Goal: Task Accomplishment & Management: Use online tool/utility

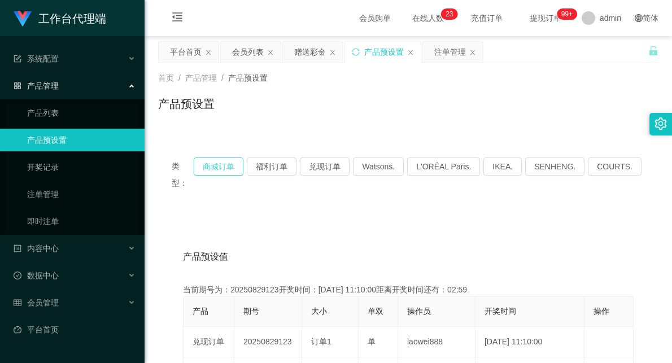
click at [219, 164] on button "商城订单" at bounding box center [219, 167] width 50 height 18
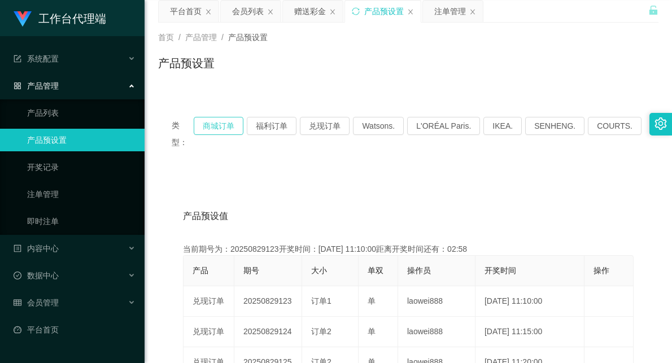
scroll to position [63, 0]
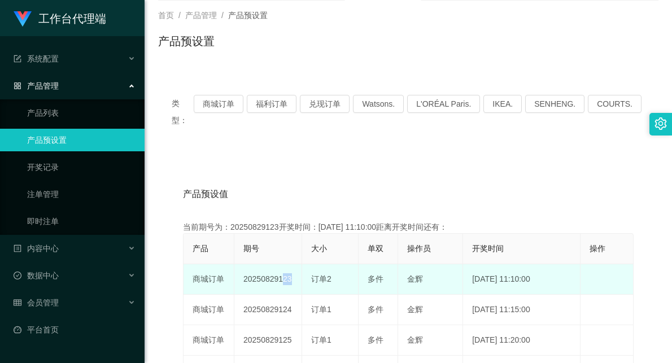
drag, startPoint x: 278, startPoint y: 263, endPoint x: 312, endPoint y: 264, distance: 34.5
click at [312, 264] on tr "商城订单 20250829123 订单2 多件 [PERSON_NAME] [DATE] 11:10:00 编 辑 限制投注" at bounding box center [409, 279] width 450 height 30
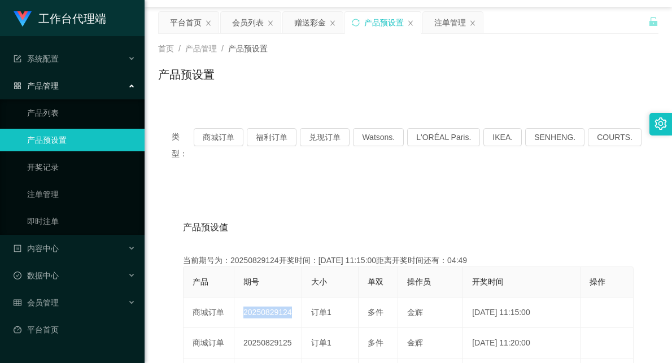
scroll to position [0, 0]
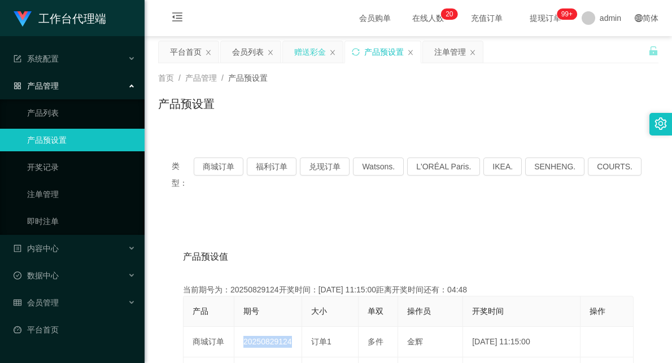
click at [305, 53] on div "赠送彩金" at bounding box center [310, 51] width 32 height 21
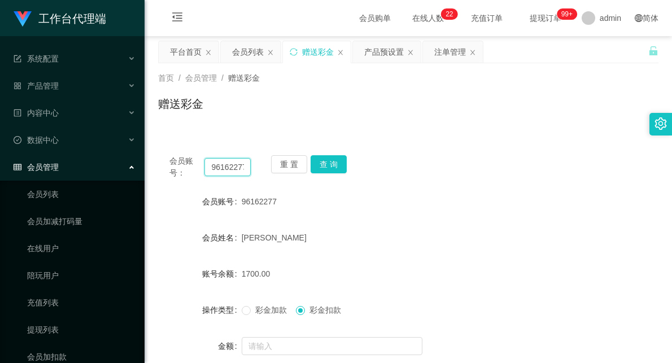
click at [223, 171] on input "96162277" at bounding box center [227, 167] width 46 height 18
drag, startPoint x: 223, startPoint y: 171, endPoint x: 216, endPoint y: 173, distance: 7.1
click at [223, 171] on input "96162277" at bounding box center [227, 167] width 46 height 18
click at [452, 145] on div "会员账号： 0115982 重 置 查 询 会员账号 96162277 会员姓名 [PERSON_NAME] 账号余额 1700.00 操作类型 彩金加款 彩…" at bounding box center [408, 281] width 500 height 274
click at [243, 169] on input "0115982" at bounding box center [227, 167] width 46 height 18
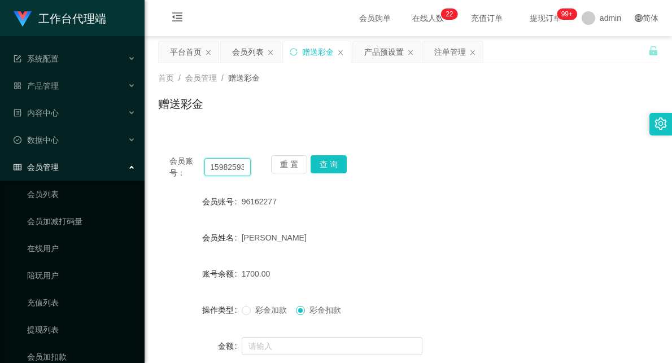
scroll to position [0, 15]
type input "01159825930"
click at [332, 162] on button "查 询" at bounding box center [329, 164] width 36 height 18
click at [412, 139] on div "会员账号： 01159825930 重 置 查 询 会员账号 01159825930 会员姓名 [PERSON_NAME] zi 账号余额 900.00 操作…" at bounding box center [408, 274] width 500 height 288
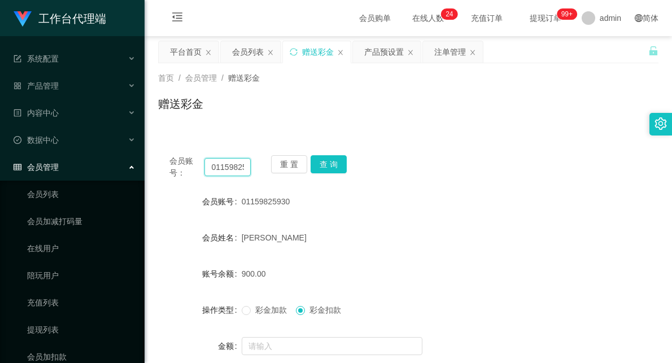
click at [224, 168] on input "01159825930" at bounding box center [227, 167] width 46 height 18
click at [451, 55] on div "注单管理" at bounding box center [450, 51] width 32 height 21
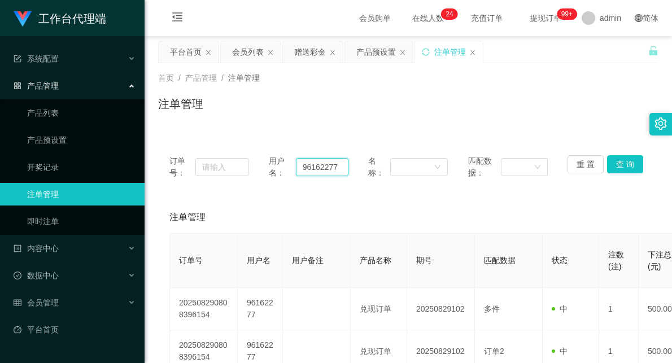
click at [326, 171] on input "96162277" at bounding box center [322, 167] width 53 height 18
paste input "01159825930"
type input "01159825930"
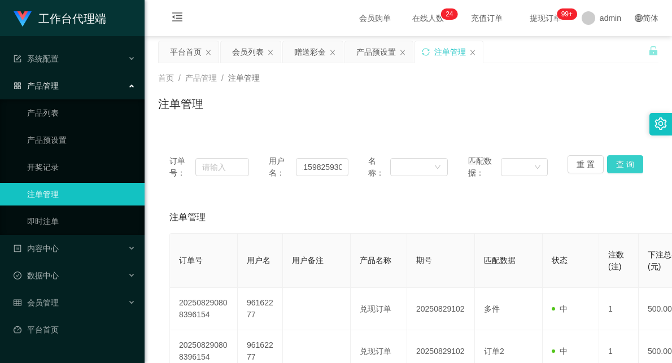
drag, startPoint x: 618, startPoint y: 160, endPoint x: 610, endPoint y: 164, distance: 9.6
click at [618, 160] on button "查 询" at bounding box center [625, 164] width 36 height 18
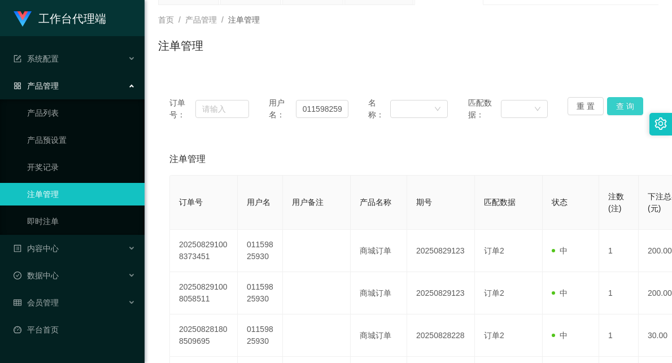
scroll to position [0, 0]
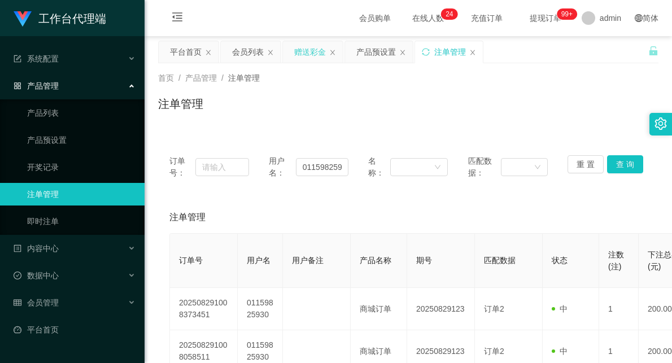
click at [303, 57] on div "赠送彩金" at bounding box center [310, 51] width 32 height 21
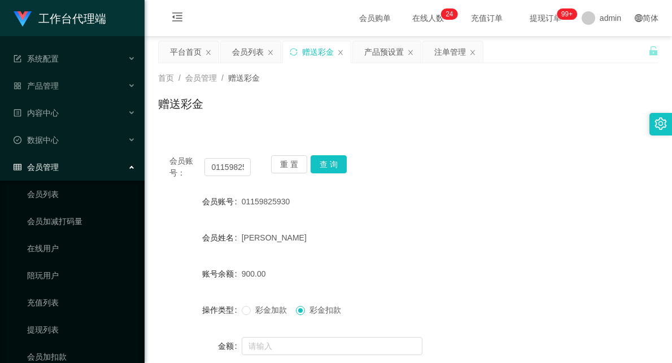
scroll to position [63, 0]
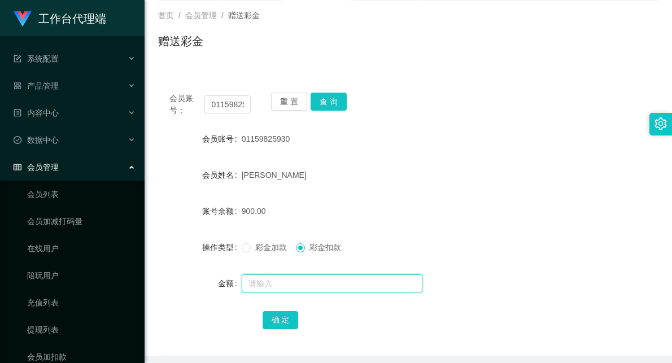
click at [302, 285] on input "text" at bounding box center [332, 283] width 181 height 18
type input "200"
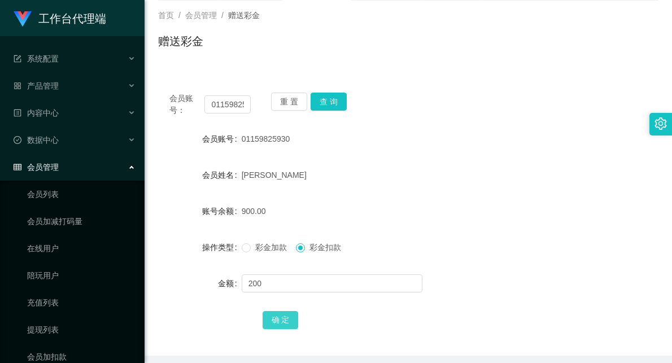
click at [288, 317] on button "确 定" at bounding box center [281, 320] width 36 height 18
click at [410, 202] on div "700.00" at bounding box center [388, 211] width 292 height 23
click at [326, 102] on button "查 询" at bounding box center [329, 102] width 36 height 18
click at [328, 102] on button "查 询" at bounding box center [329, 102] width 36 height 18
click at [230, 103] on input "01159825930" at bounding box center [227, 104] width 46 height 18
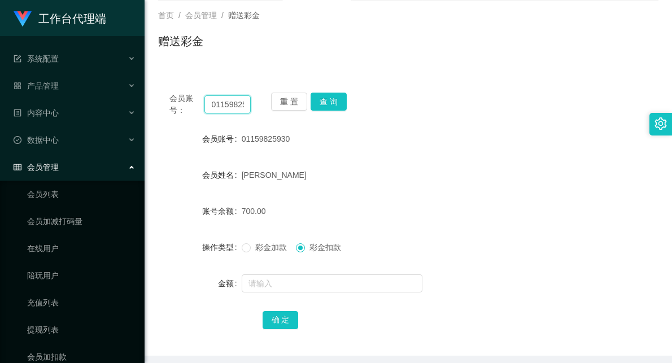
click at [230, 103] on input "01159825930" at bounding box center [227, 104] width 46 height 18
paste input "jin19920506"
type input "jin19920506"
click at [337, 103] on button "查 询" at bounding box center [329, 102] width 36 height 18
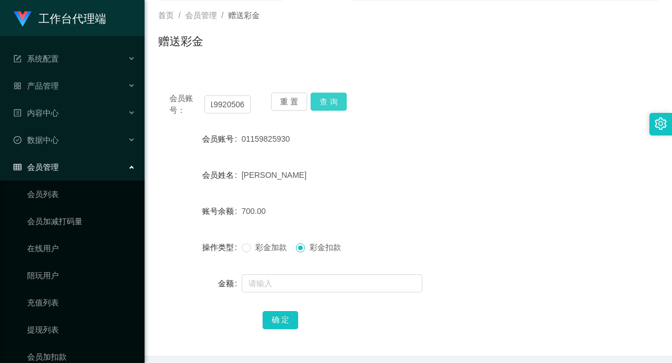
scroll to position [0, 0]
click at [331, 99] on button "查 询" at bounding box center [329, 102] width 36 height 18
